Goal: Transaction & Acquisition: Purchase product/service

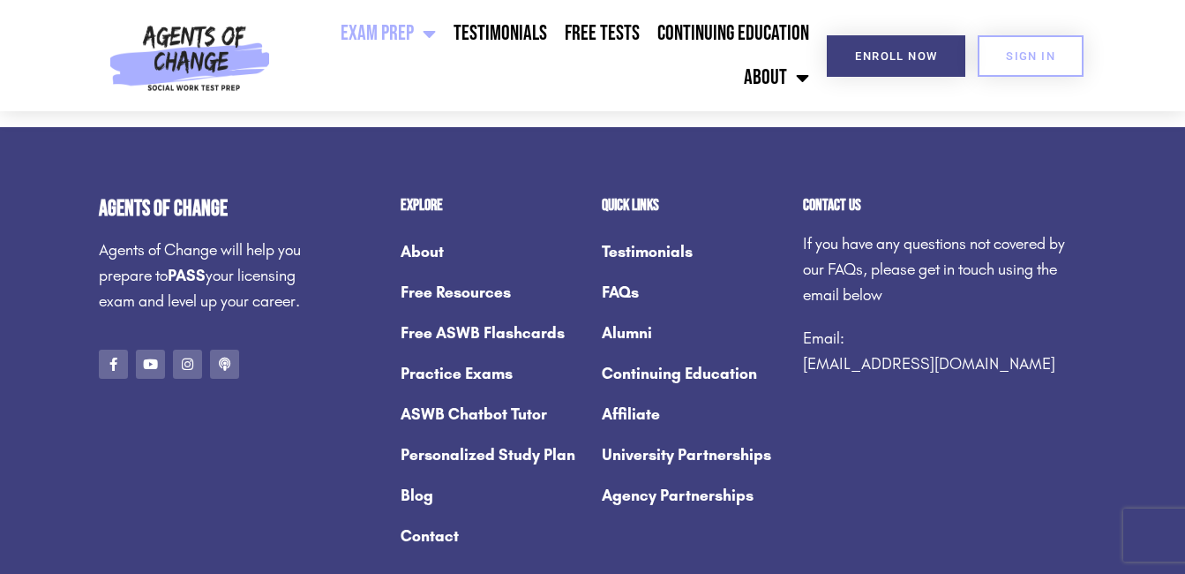
scroll to position [9376, 0]
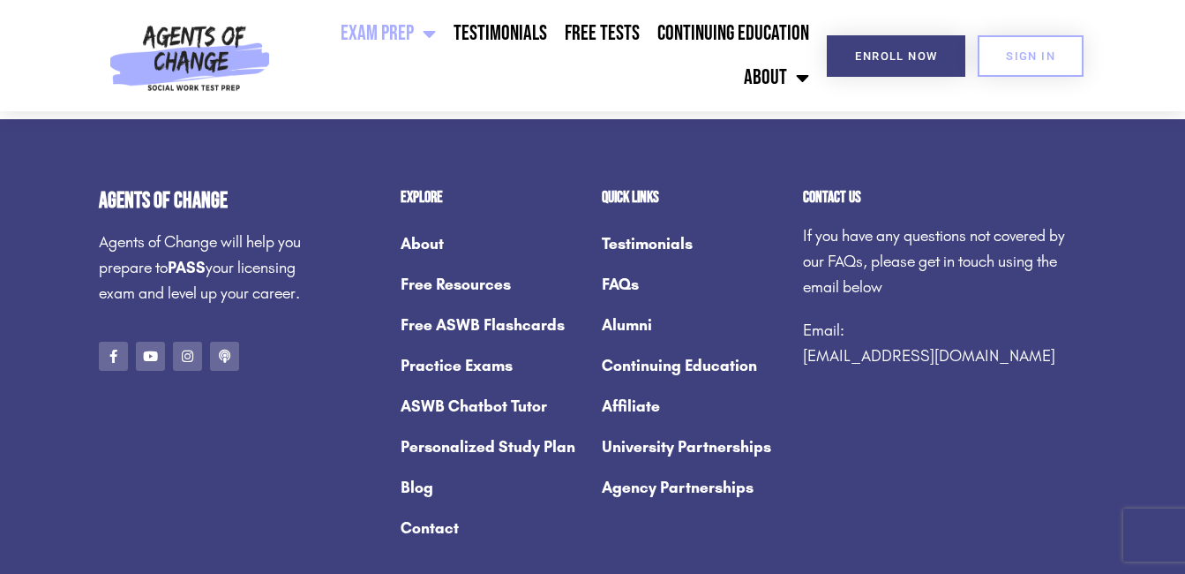
click at [430, 386] on link "Practice Exams" at bounding box center [493, 365] width 184 height 41
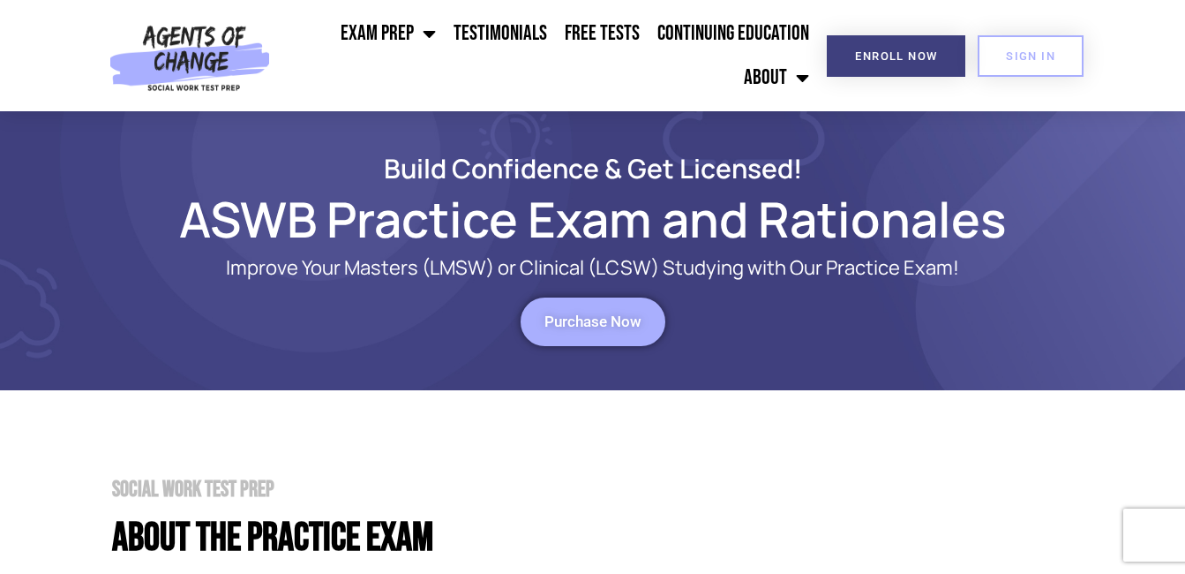
click at [606, 326] on span "Purchase Now" at bounding box center [593, 321] width 97 height 15
